Goal: Navigation & Orientation: Go to known website

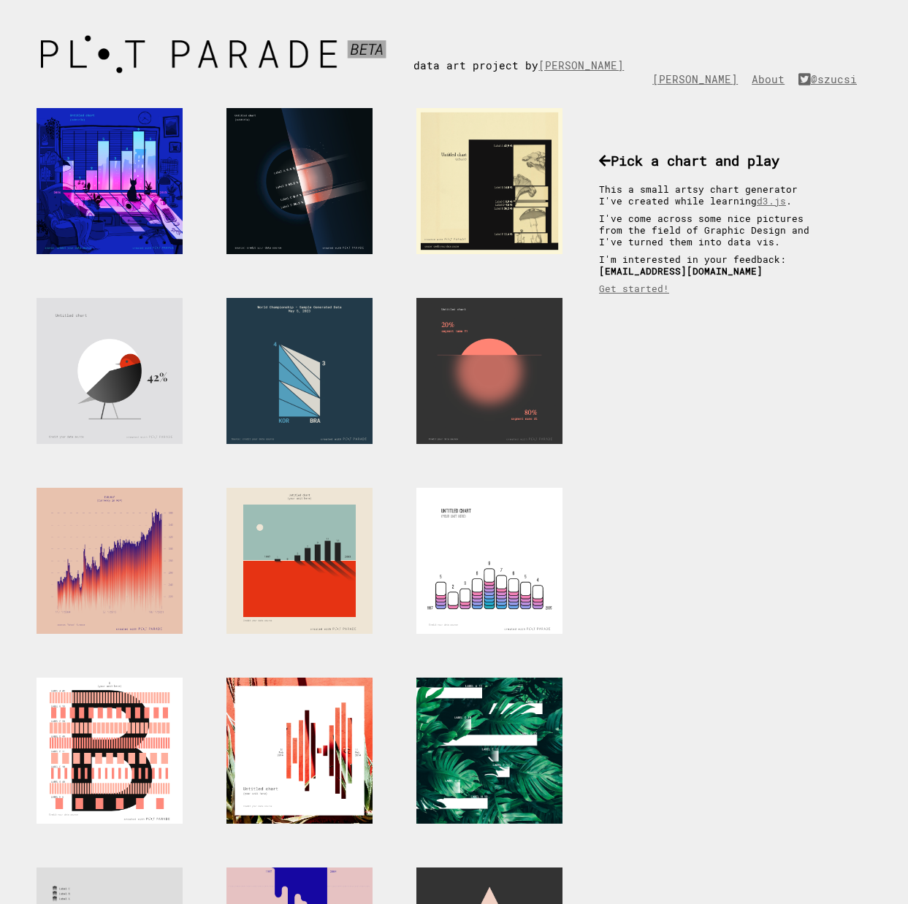
click at [272, 367] on div at bounding box center [299, 371] width 146 height 146
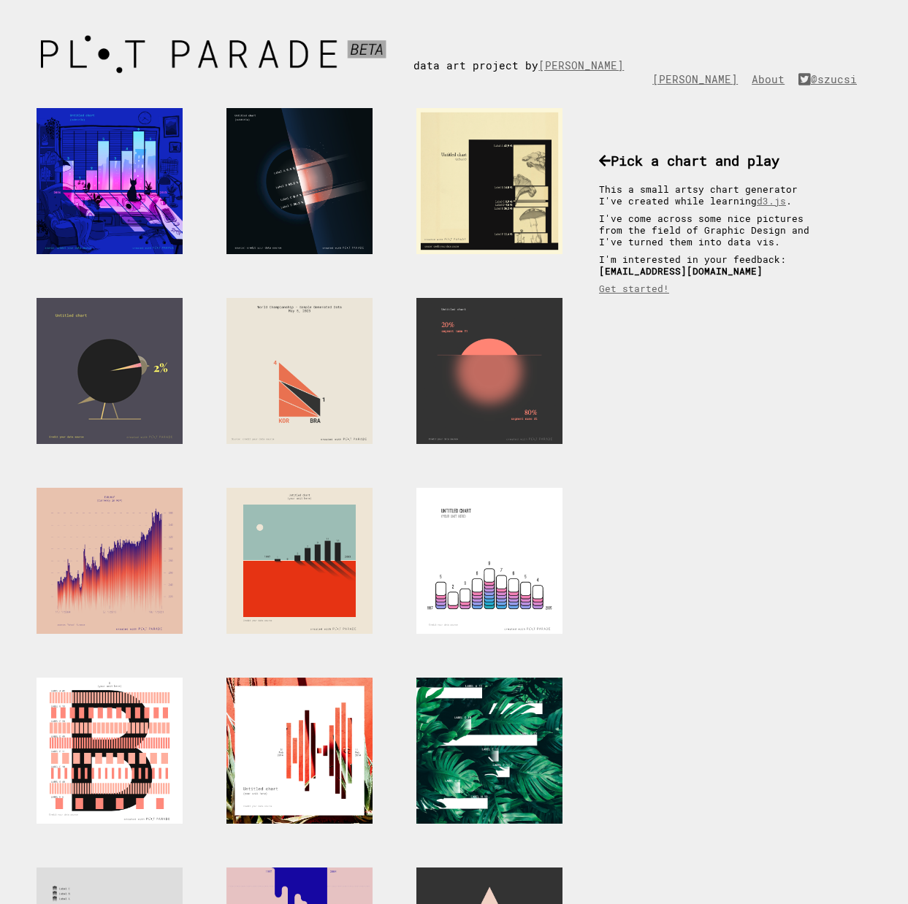
click at [120, 363] on div at bounding box center [110, 371] width 146 height 146
